Goal: Check status: Check status

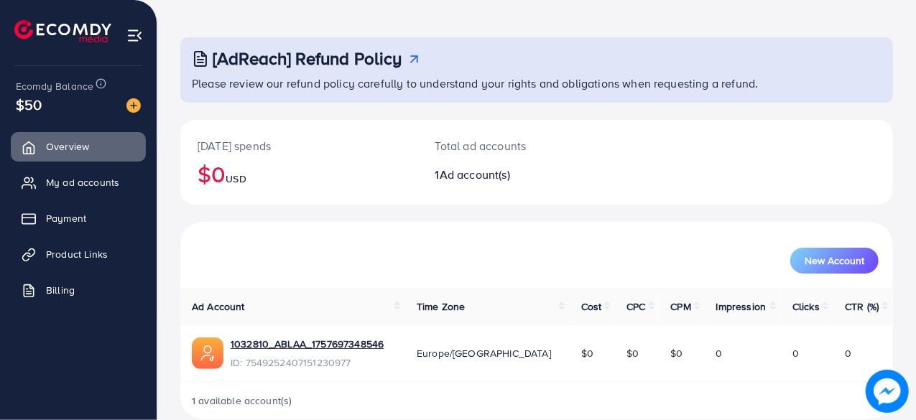
scroll to position [73, 0]
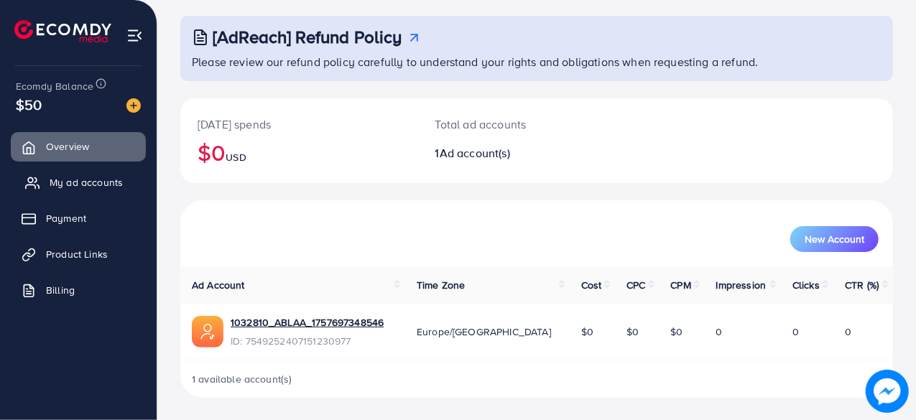
click at [48, 185] on link "My ad accounts" at bounding box center [78, 182] width 135 height 29
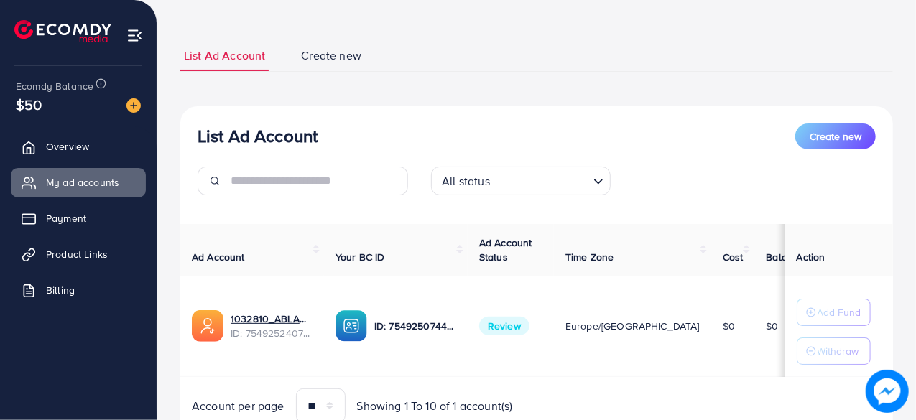
scroll to position [125, 0]
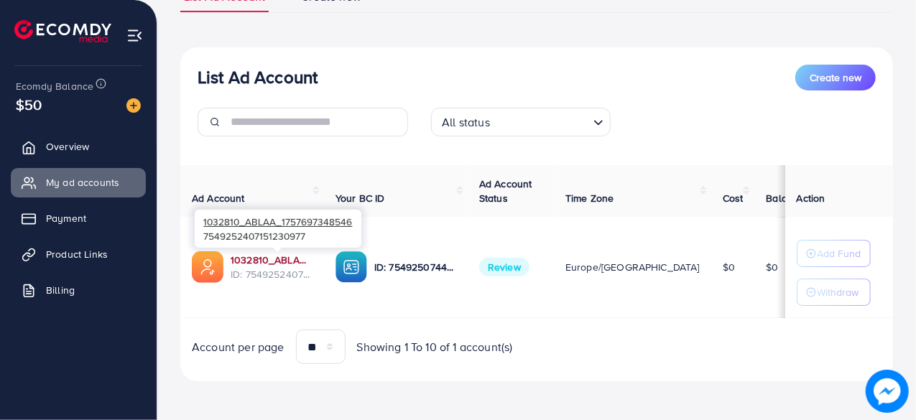
click at [280, 260] on link "1032810_ABLAA_1757697348546" at bounding box center [272, 260] width 82 height 14
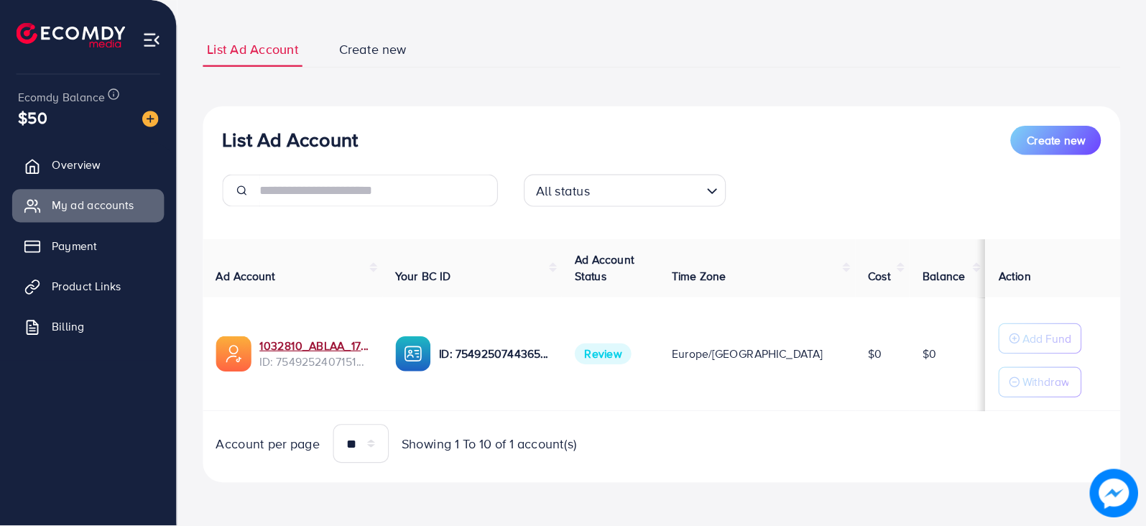
scroll to position [20, 0]
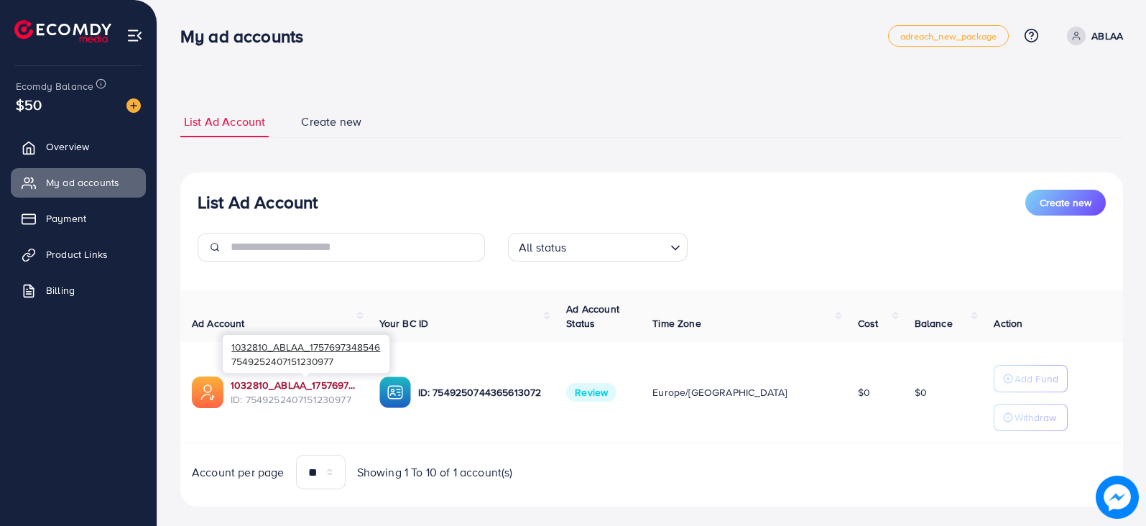
click at [323, 382] on link "1032810_ABLAA_1757697348546" at bounding box center [294, 385] width 126 height 14
click at [291, 386] on link "1032810_ABLAA_1757697348546" at bounding box center [294, 385] width 126 height 14
drag, startPoint x: 382, startPoint y: 1, endPoint x: 40, endPoint y: 152, distance: 374.2
click at [40, 152] on link "Overview" at bounding box center [78, 146] width 135 height 29
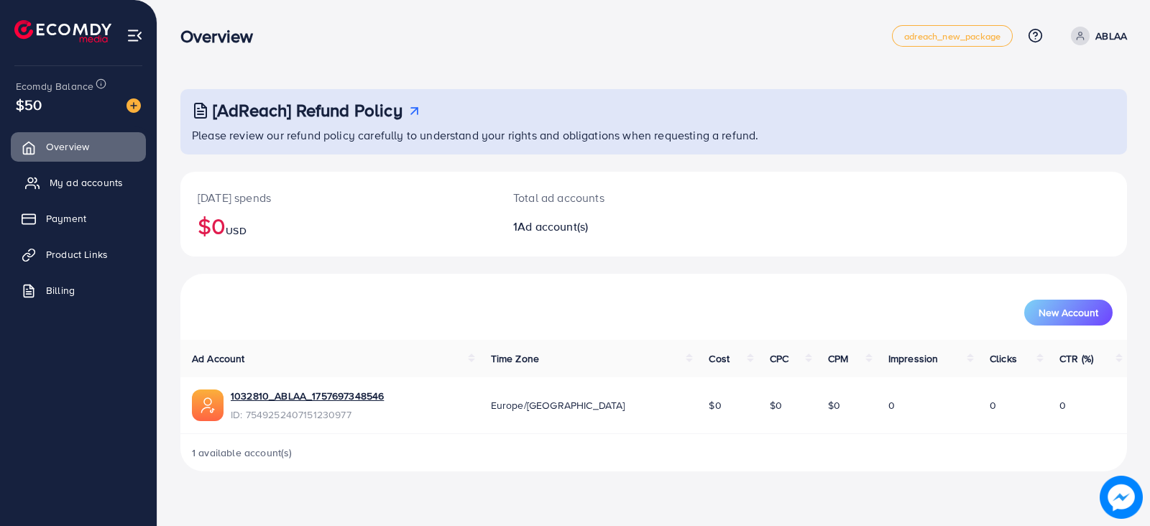
click at [68, 190] on link "My ad accounts" at bounding box center [78, 182] width 135 height 29
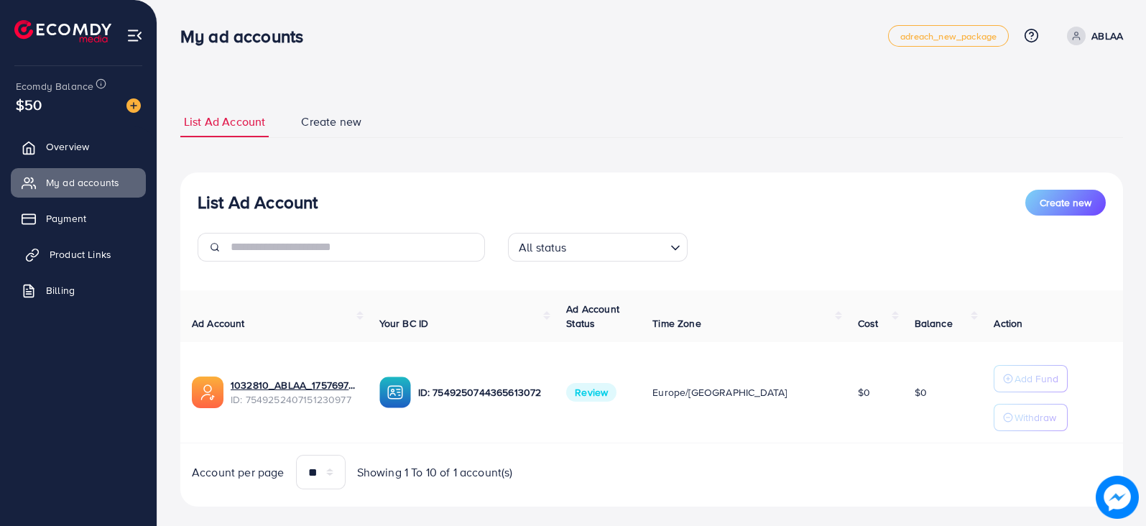
click at [101, 257] on span "Product Links" at bounding box center [81, 254] width 62 height 14
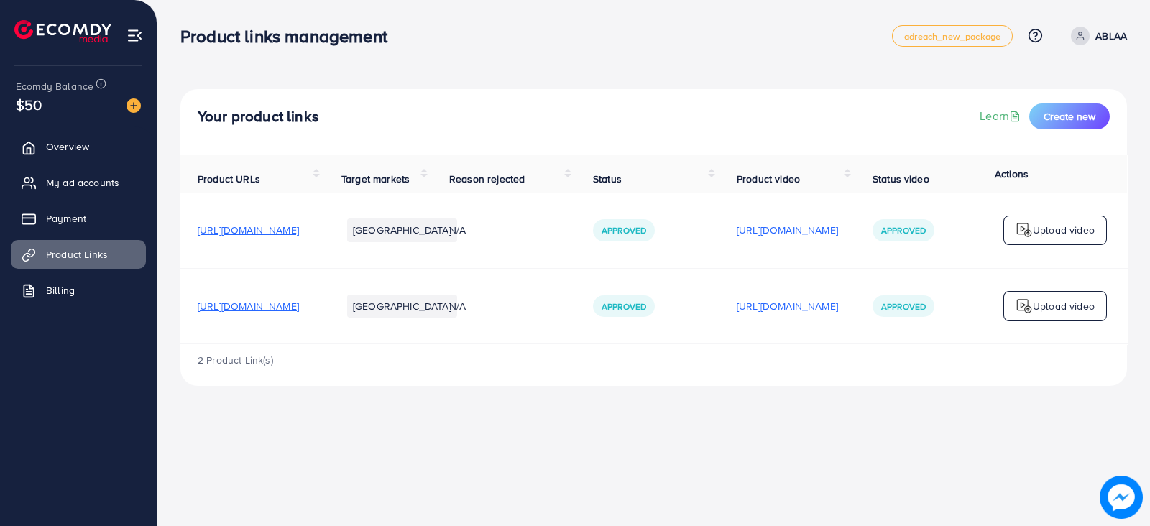
drag, startPoint x: 923, startPoint y: 351, endPoint x: 1098, endPoint y: 345, distance: 174.8
click at [1098, 344] on div "Product URLs Target markets Reason rejected Status Product video Status video A…" at bounding box center [653, 249] width 946 height 189
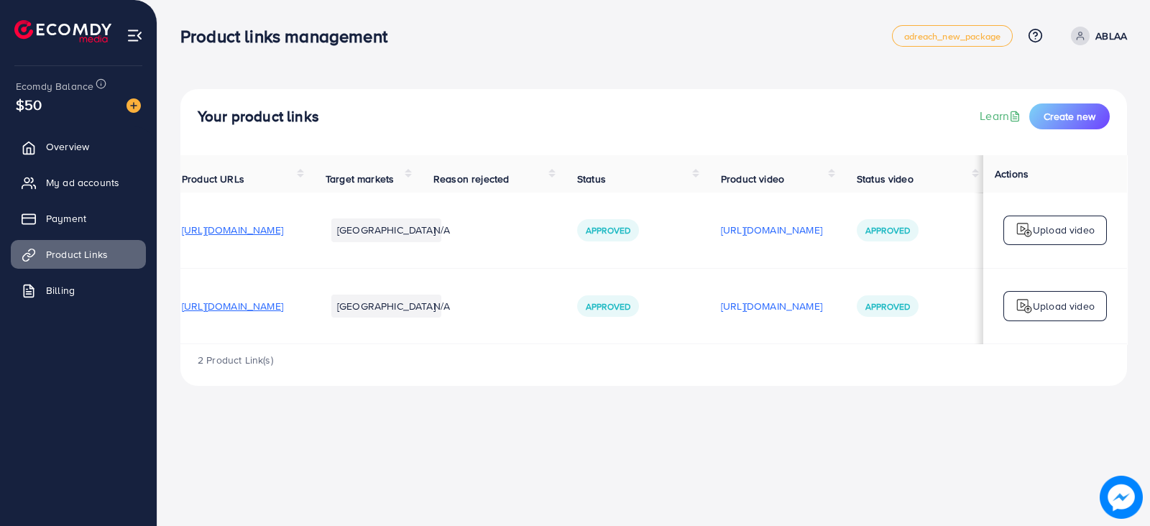
scroll to position [0, 188]
click at [794, 315] on p "[URL][DOMAIN_NAME]" at bounding box center [771, 306] width 101 height 17
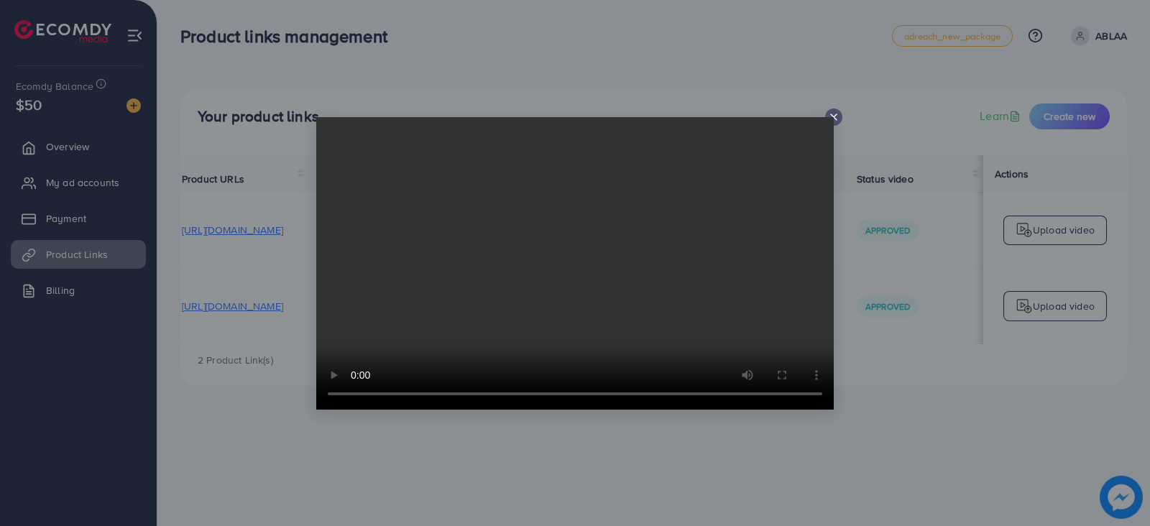
click at [889, 406] on div at bounding box center [575, 263] width 1150 height 526
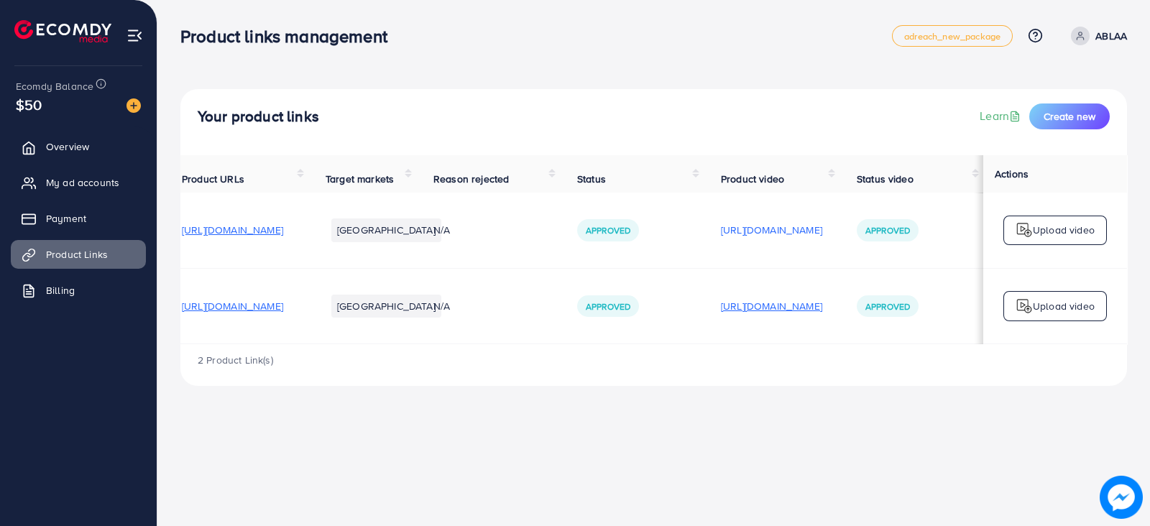
click at [800, 315] on p "[URL][DOMAIN_NAME]" at bounding box center [771, 306] width 101 height 17
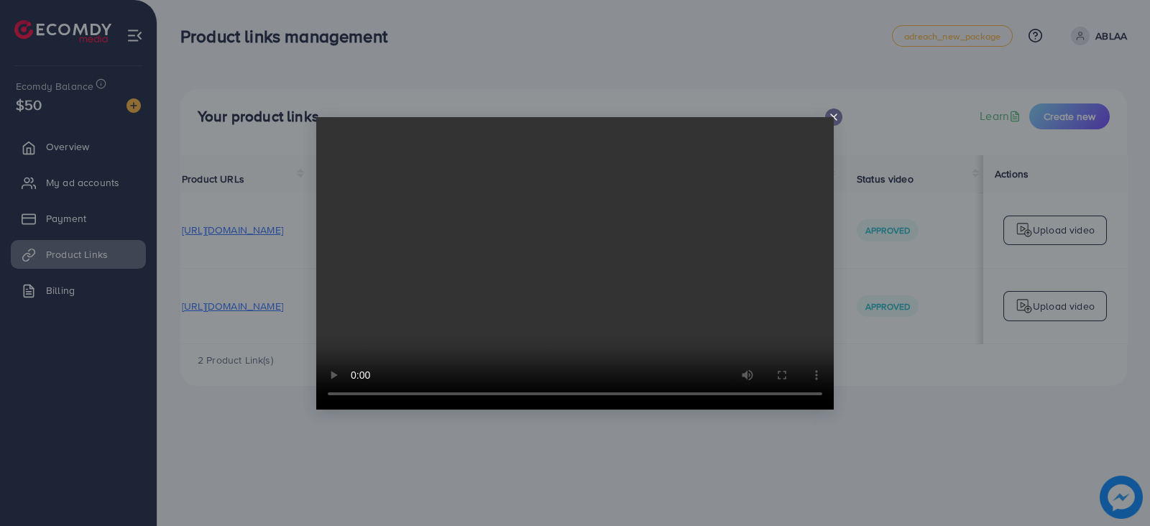
click at [828, 119] on video at bounding box center [574, 263] width 517 height 293
click at [831, 115] on icon at bounding box center [833, 116] width 11 height 11
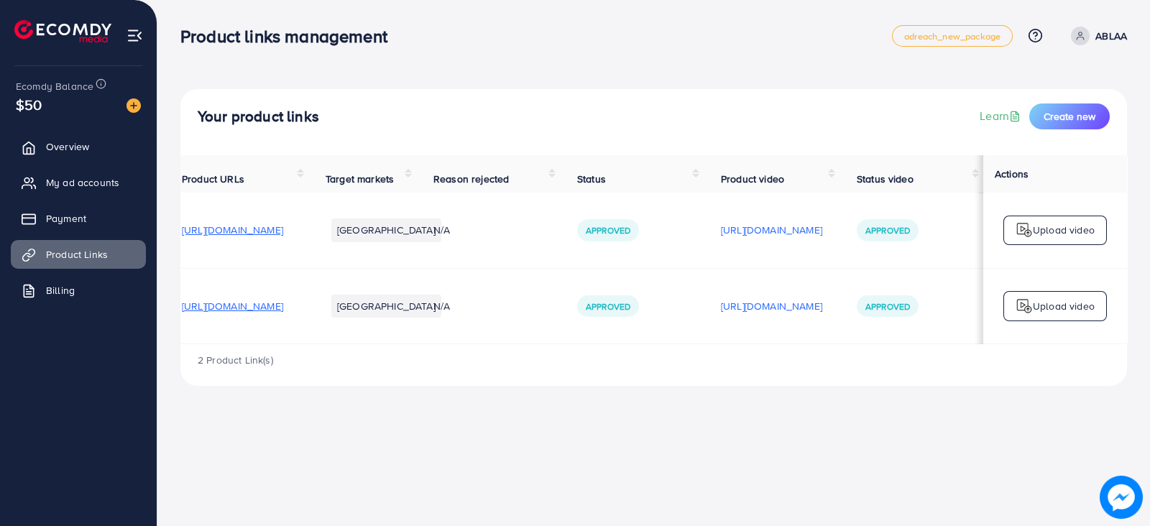
scroll to position [0, 0]
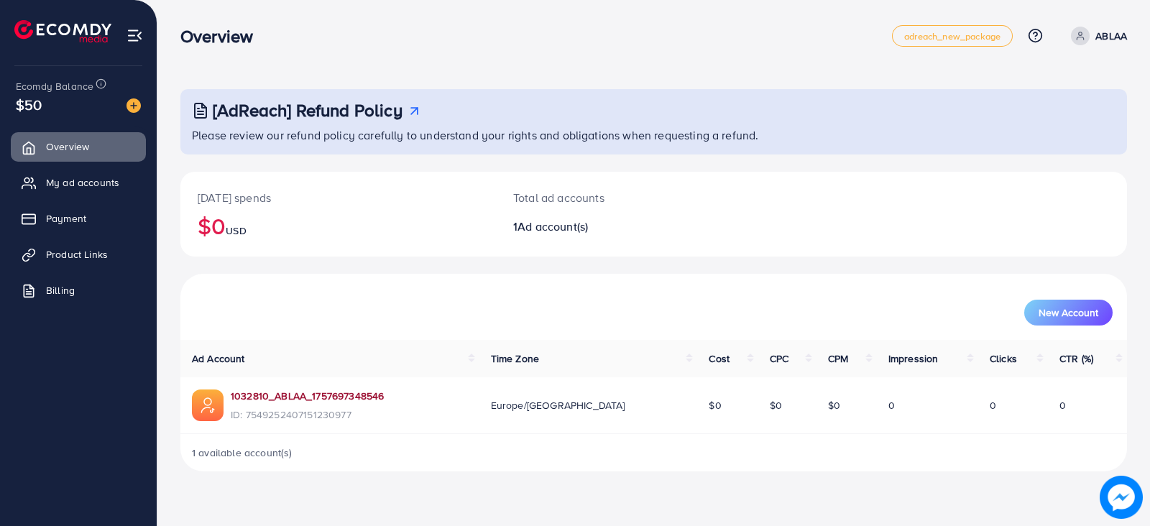
click at [324, 396] on link "1032810_ABLAA_1757697348546" at bounding box center [307, 396] width 153 height 14
click at [90, 248] on span "Product Links" at bounding box center [81, 254] width 62 height 14
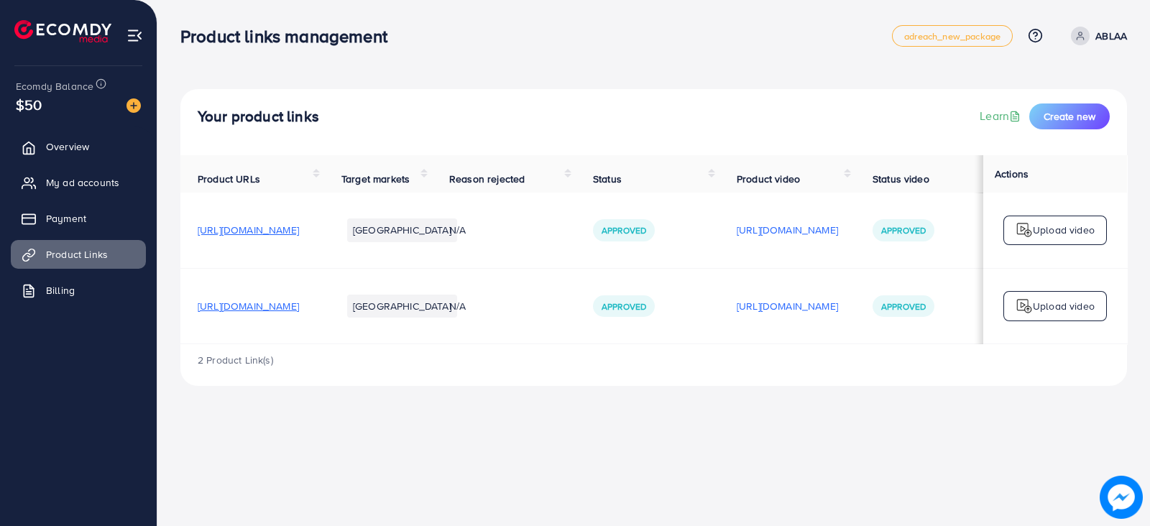
scroll to position [0, 188]
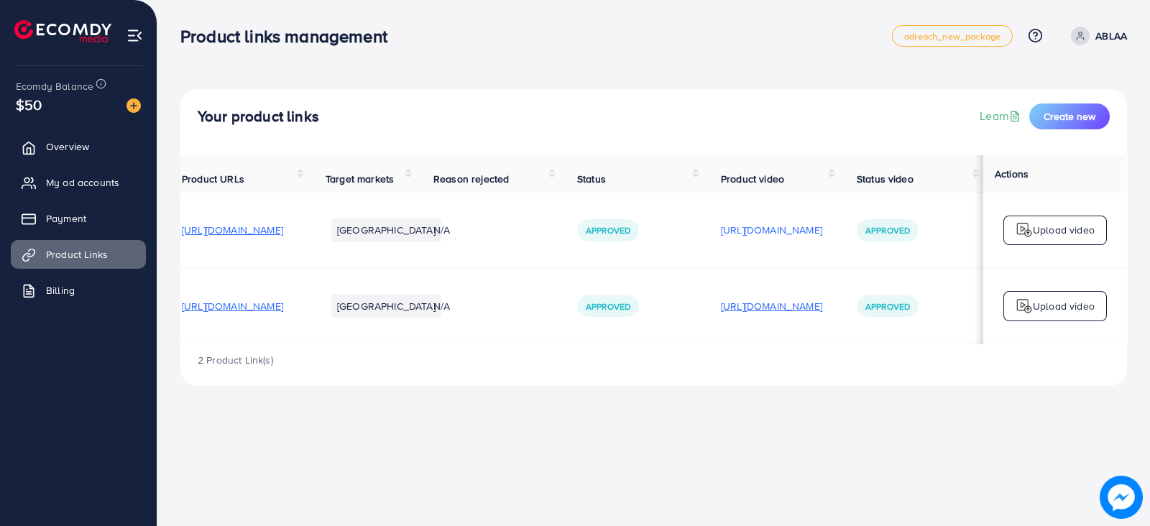
click at [786, 314] on p "[URL][DOMAIN_NAME]" at bounding box center [771, 306] width 101 height 17
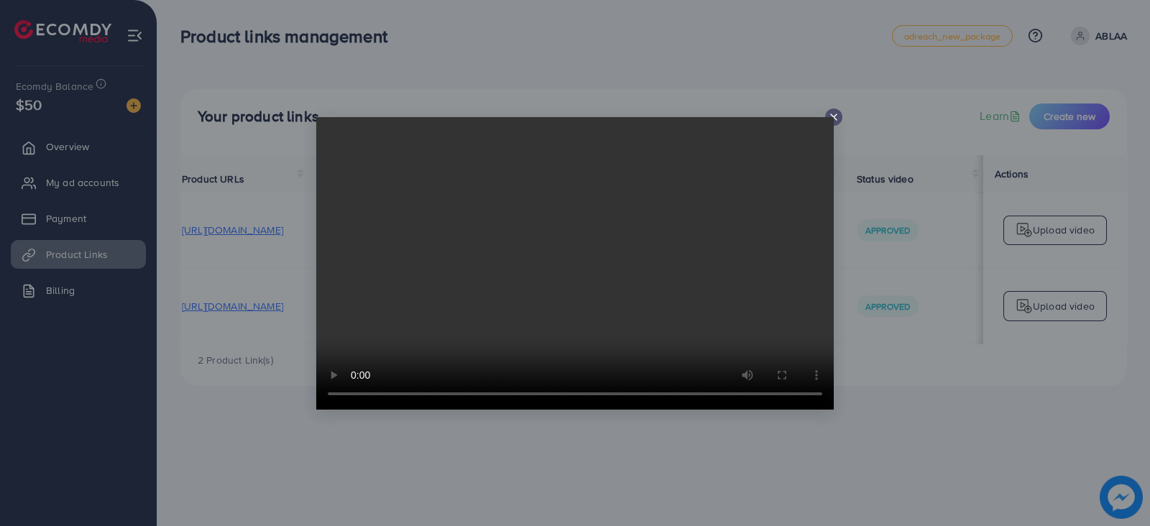
click at [832, 117] on video at bounding box center [574, 263] width 517 height 293
click at [834, 117] on line at bounding box center [834, 117] width 6 height 6
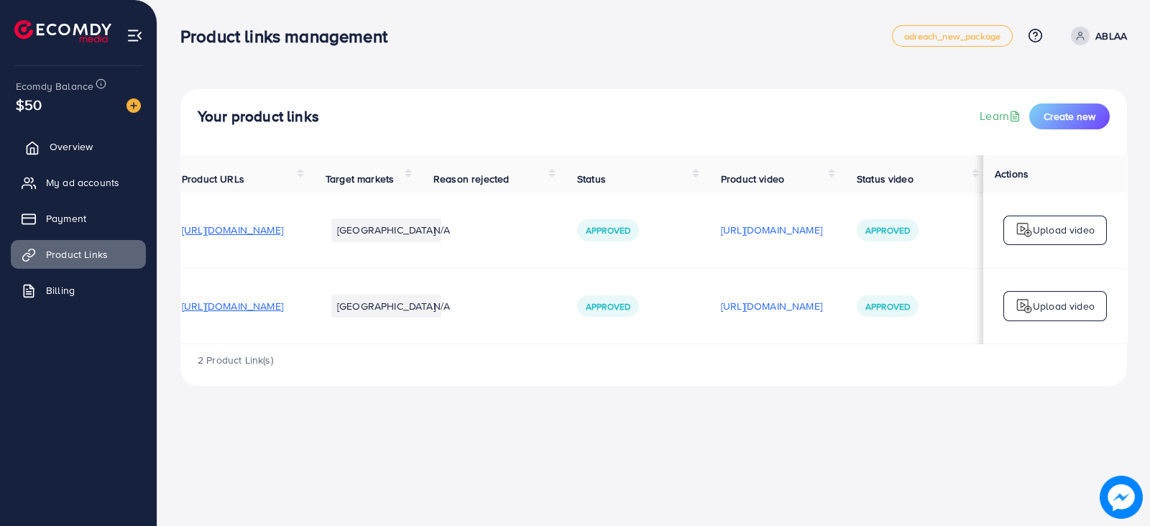
click at [70, 139] on span "Overview" at bounding box center [71, 146] width 43 height 14
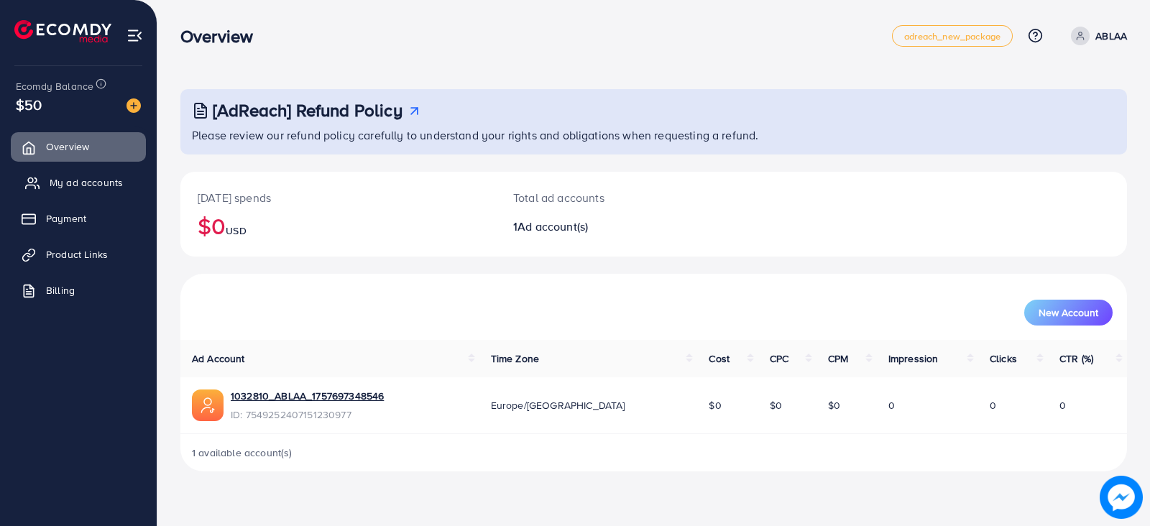
click at [64, 187] on span "My ad accounts" at bounding box center [86, 182] width 73 height 14
